Goal: Task Accomplishment & Management: Manage account settings

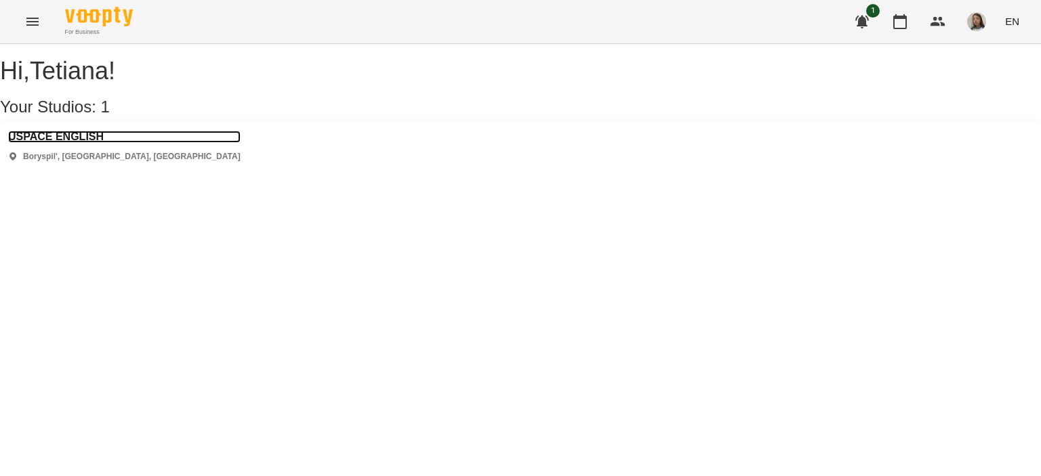
click at [70, 143] on h3 "USPACE ENGLISH" at bounding box center [124, 137] width 232 height 12
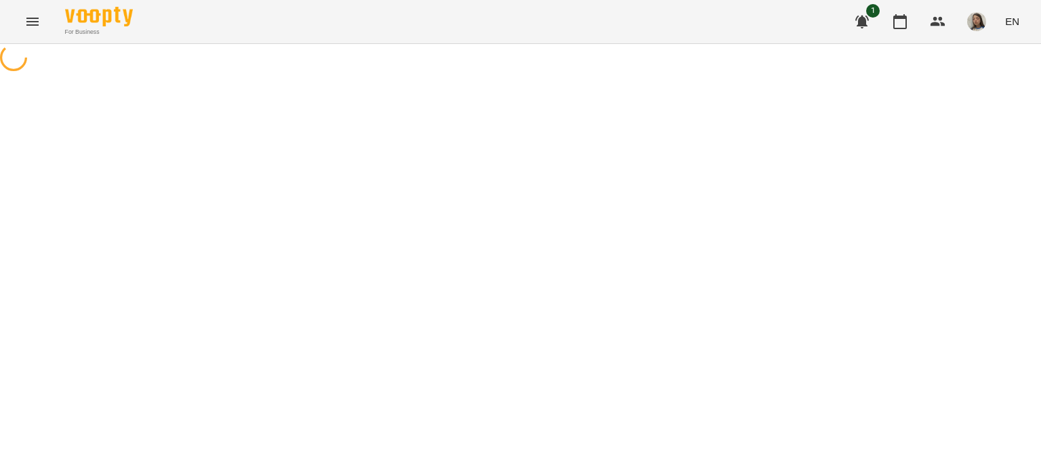
click at [861, 24] on icon "button" at bounding box center [862, 22] width 14 height 13
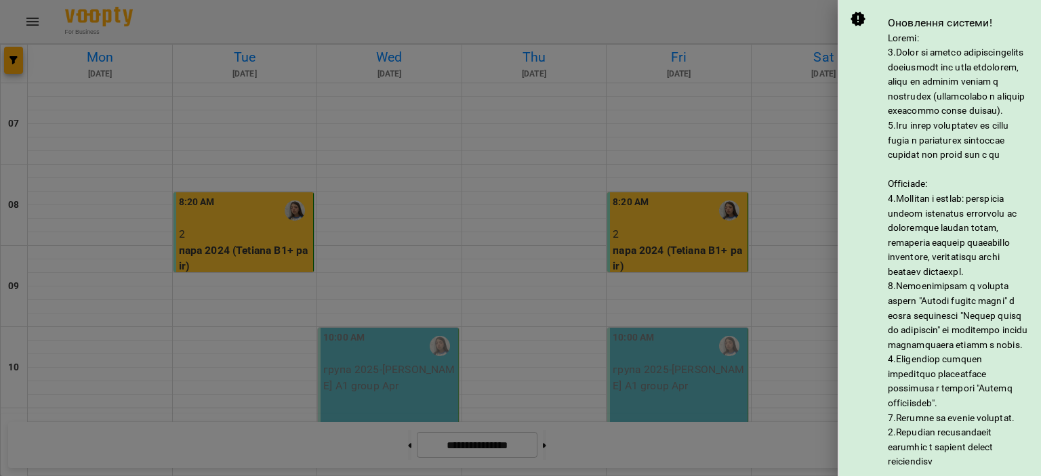
click at [773, 16] on div at bounding box center [520, 238] width 1041 height 476
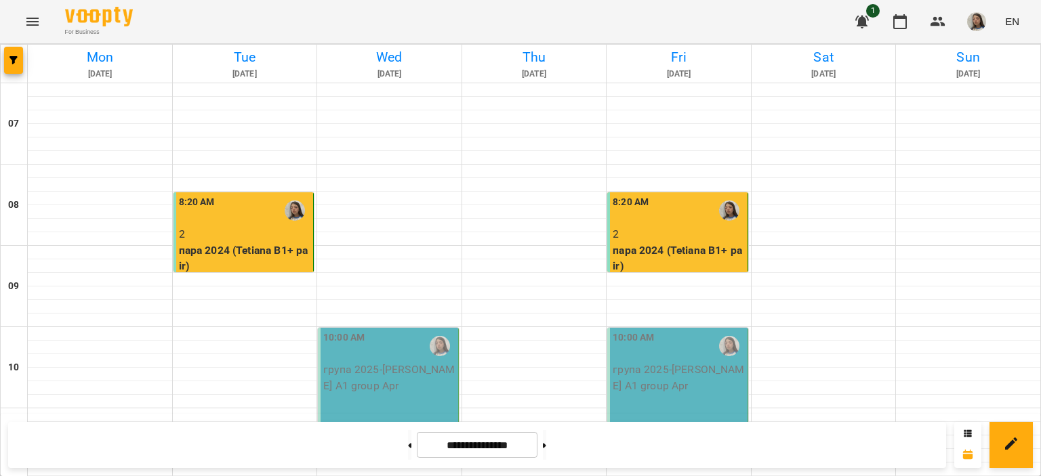
scroll to position [887, 0]
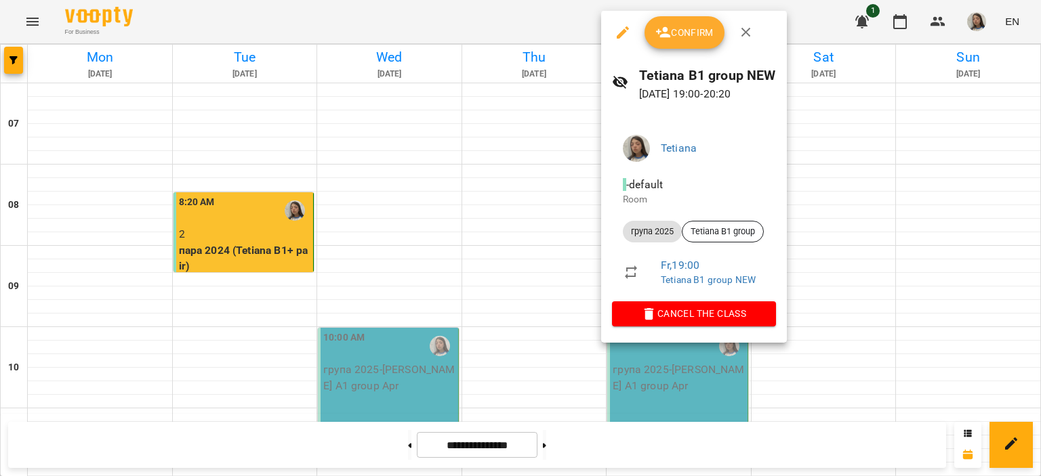
click at [691, 24] on span "Confirm" at bounding box center [684, 32] width 58 height 16
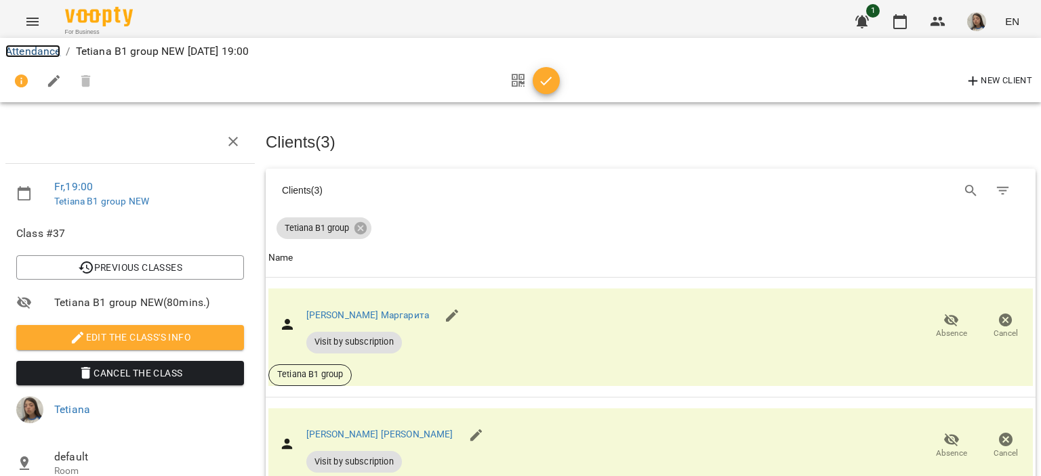
click at [49, 55] on link "Attendance" at bounding box center [32, 51] width 55 height 13
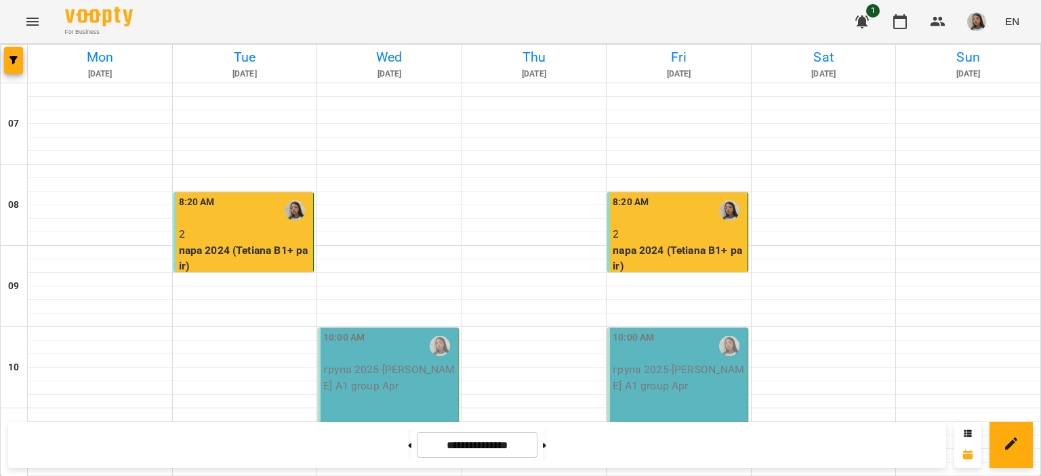
scroll to position [813, 0]
